Goal: Task Accomplishment & Management: Use online tool/utility

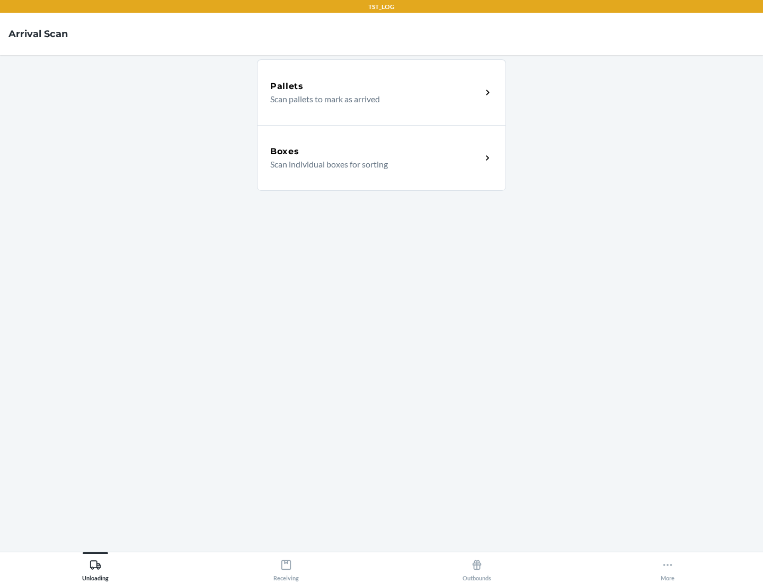
click at [376, 152] on div "Boxes" at bounding box center [375, 151] width 211 height 13
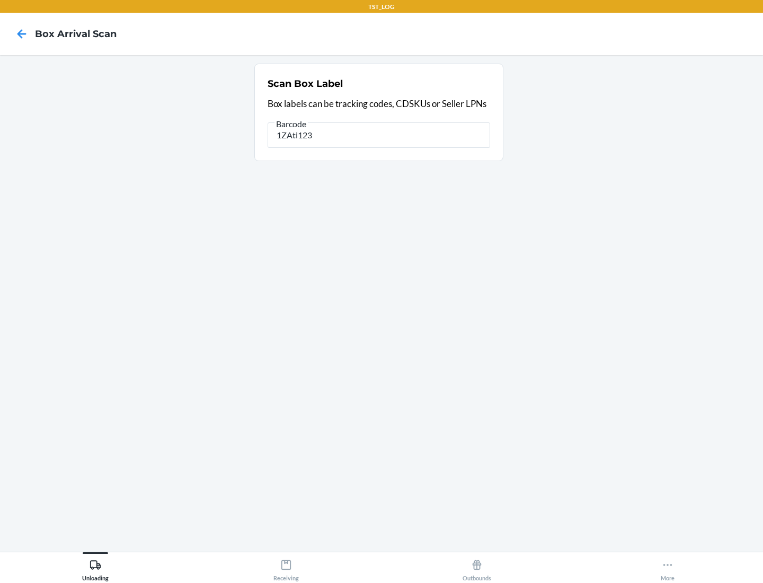
type input "1ZAti123"
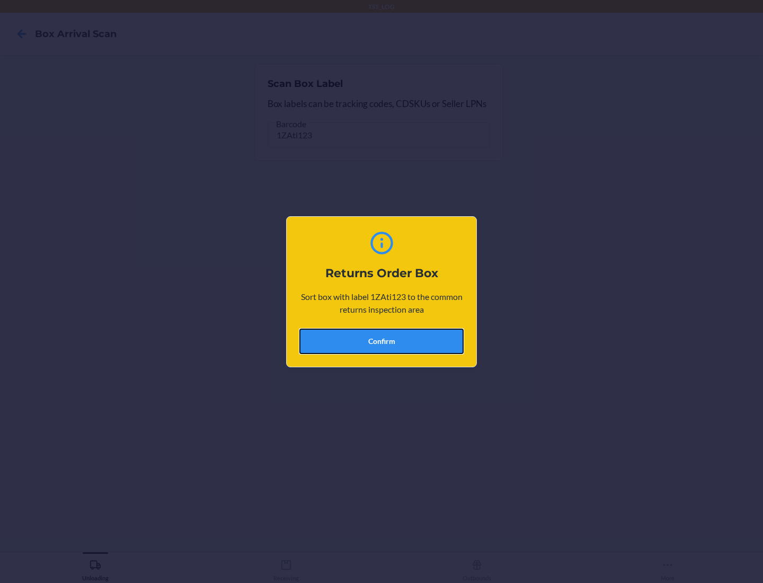
click at [381, 341] on button "Confirm" at bounding box center [381, 340] width 164 height 25
